Goal: Navigation & Orientation: Find specific page/section

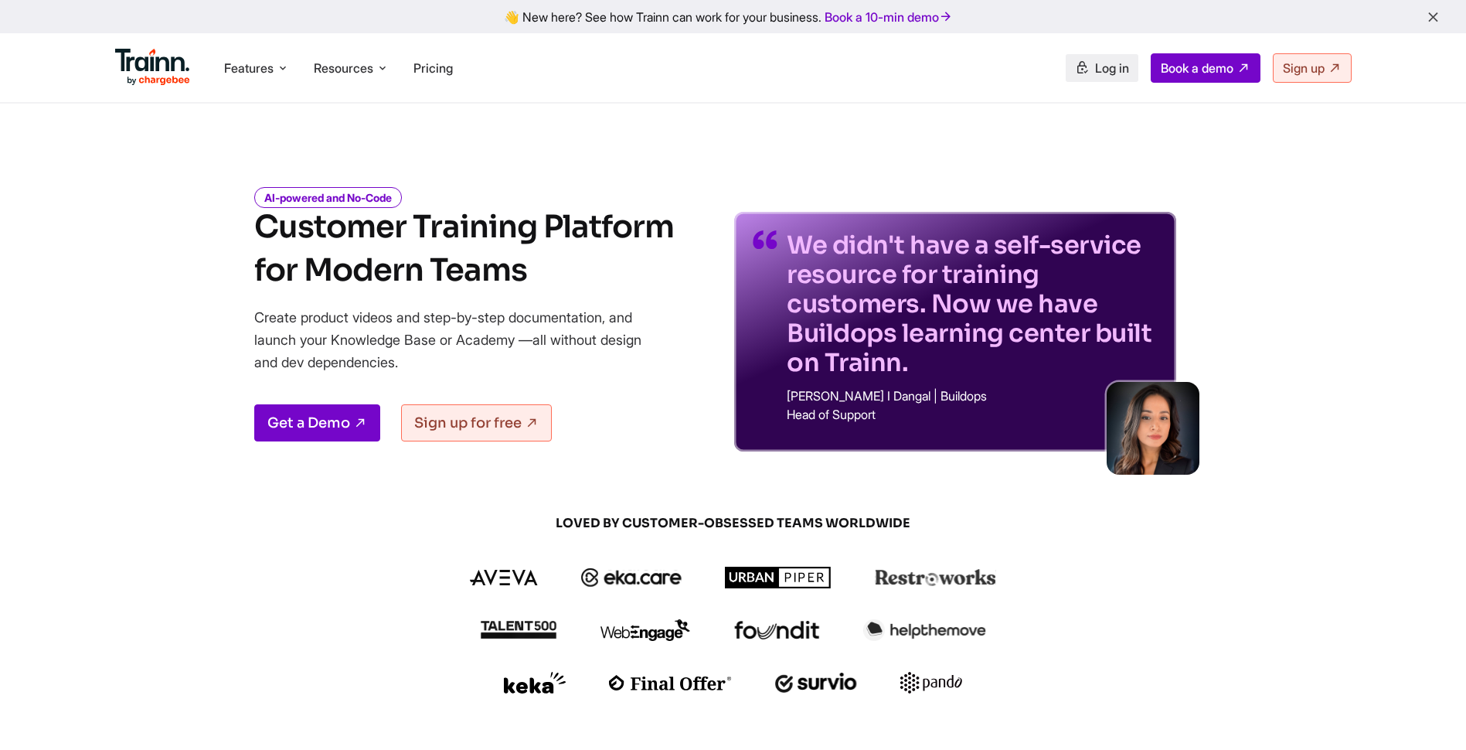
click at [1101, 66] on span "Log in" at bounding box center [1112, 67] width 34 height 15
click at [1113, 69] on span "Log in" at bounding box center [1112, 67] width 34 height 15
click at [1095, 66] on span "Log in" at bounding box center [1112, 67] width 34 height 15
click at [1095, 70] on span "Log in" at bounding box center [1112, 67] width 34 height 15
click at [1098, 70] on span "Log in" at bounding box center [1112, 67] width 34 height 15
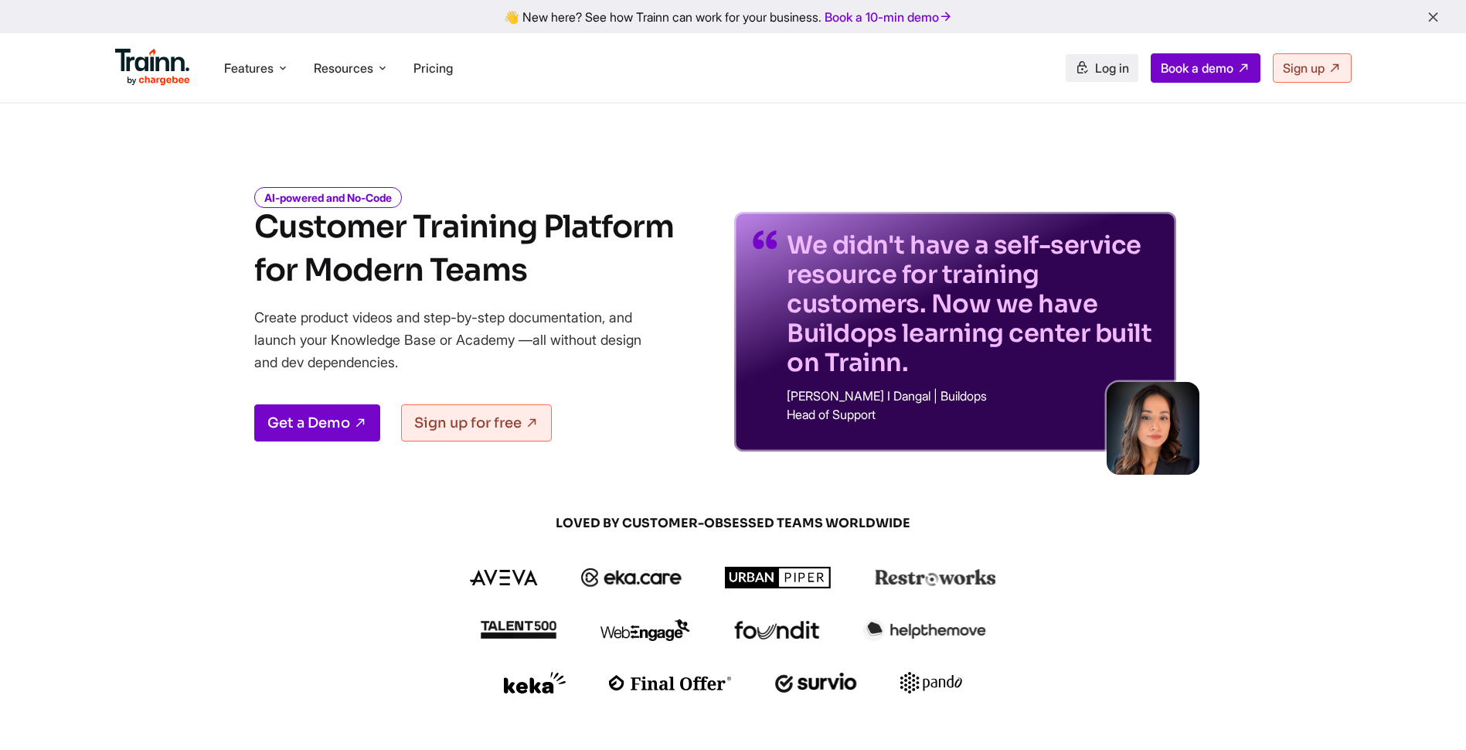
click at [1081, 73] on icon at bounding box center [1082, 67] width 14 height 15
click at [1098, 63] on span "Log in" at bounding box center [1112, 67] width 34 height 15
click at [1105, 70] on span "Log in" at bounding box center [1112, 67] width 34 height 15
click at [1101, 65] on span "Log in" at bounding box center [1112, 67] width 34 height 15
click at [1114, 65] on span "Log in" at bounding box center [1112, 67] width 34 height 15
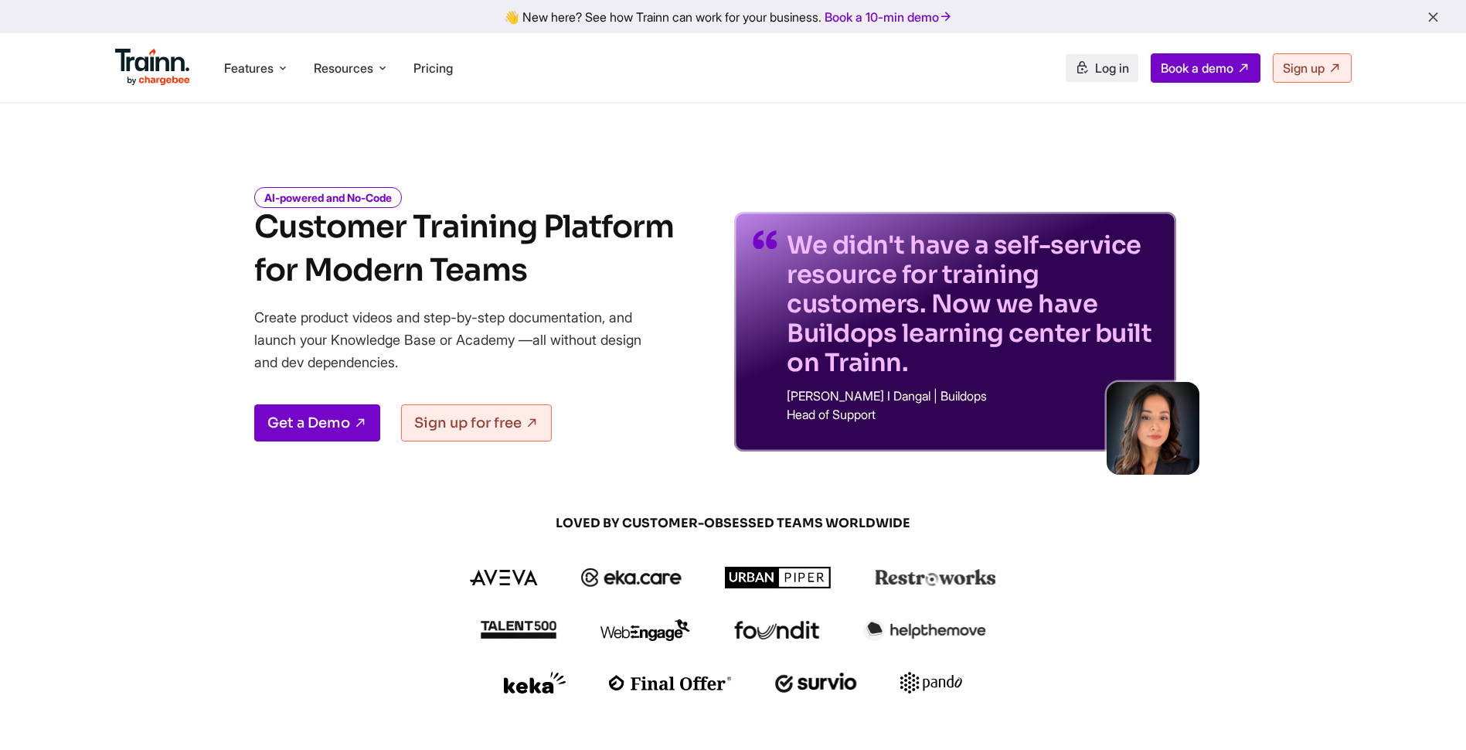
click at [1101, 63] on span "Log in" at bounding box center [1112, 67] width 34 height 15
click at [1095, 64] on span "Log in" at bounding box center [1112, 67] width 34 height 15
click at [1095, 70] on span "Log in" at bounding box center [1112, 67] width 34 height 15
click at [1103, 63] on span "Log in" at bounding box center [1112, 67] width 34 height 15
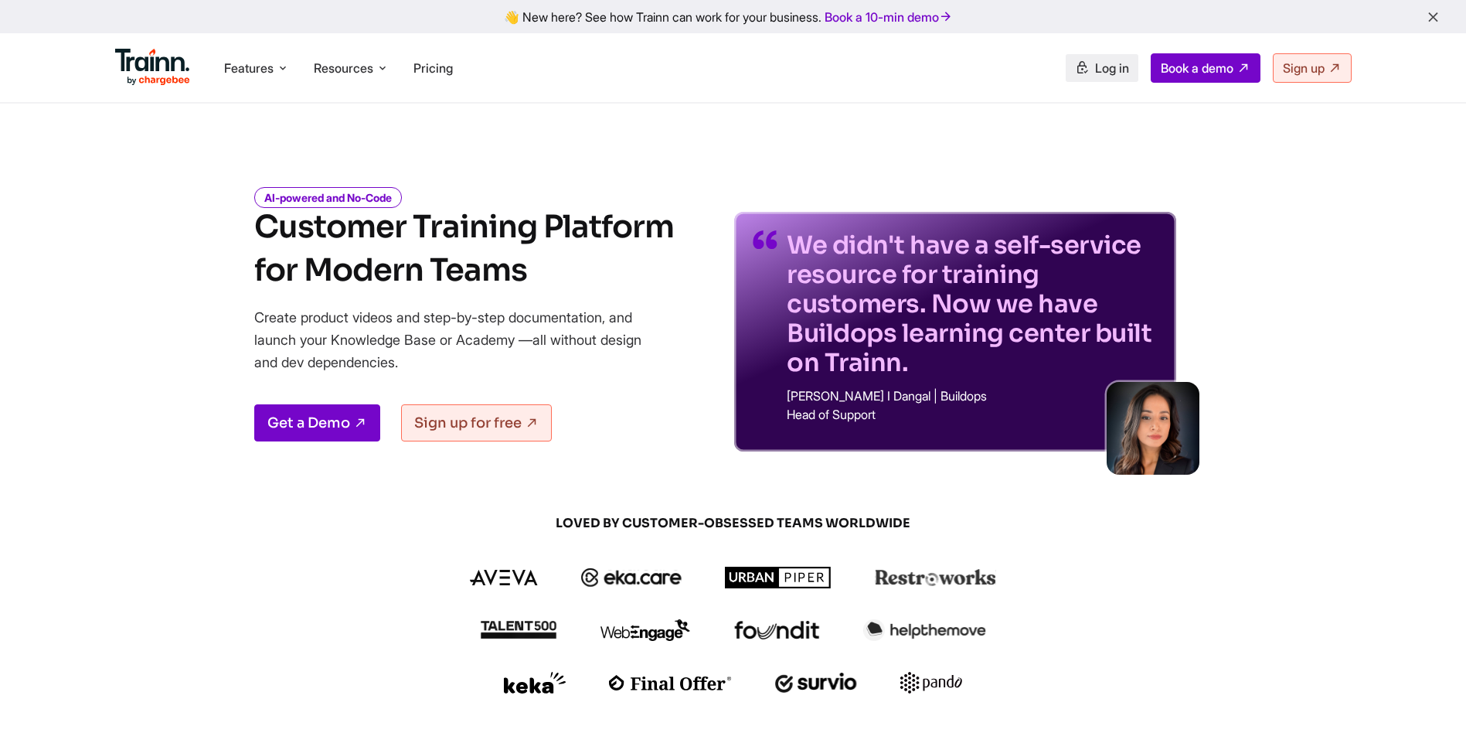
click at [1095, 69] on span "Log in" at bounding box center [1112, 67] width 34 height 15
click at [1095, 73] on span "Log in" at bounding box center [1112, 67] width 34 height 15
click at [1096, 60] on span "Log in" at bounding box center [1112, 67] width 34 height 15
click at [1095, 72] on span "Log in" at bounding box center [1112, 67] width 34 height 15
click at [1095, 66] on span "Log in" at bounding box center [1112, 67] width 34 height 15
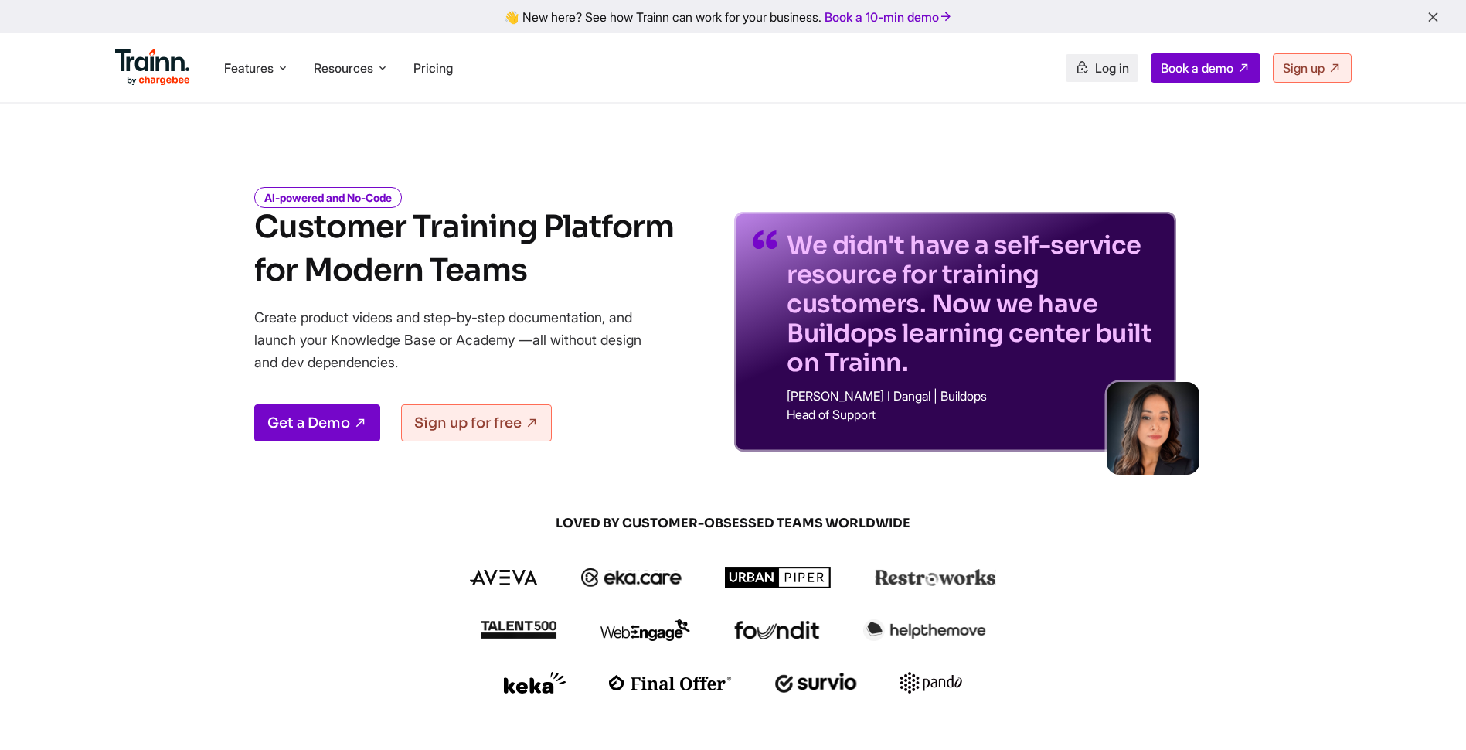
click at [1095, 63] on span "Log in" at bounding box center [1112, 67] width 34 height 15
click at [1084, 73] on link "Log in" at bounding box center [1102, 68] width 73 height 28
click at [1095, 73] on span "Log in" at bounding box center [1112, 67] width 34 height 15
click at [1084, 66] on link "Log in" at bounding box center [1102, 68] width 73 height 28
